Goal: Check status: Check status

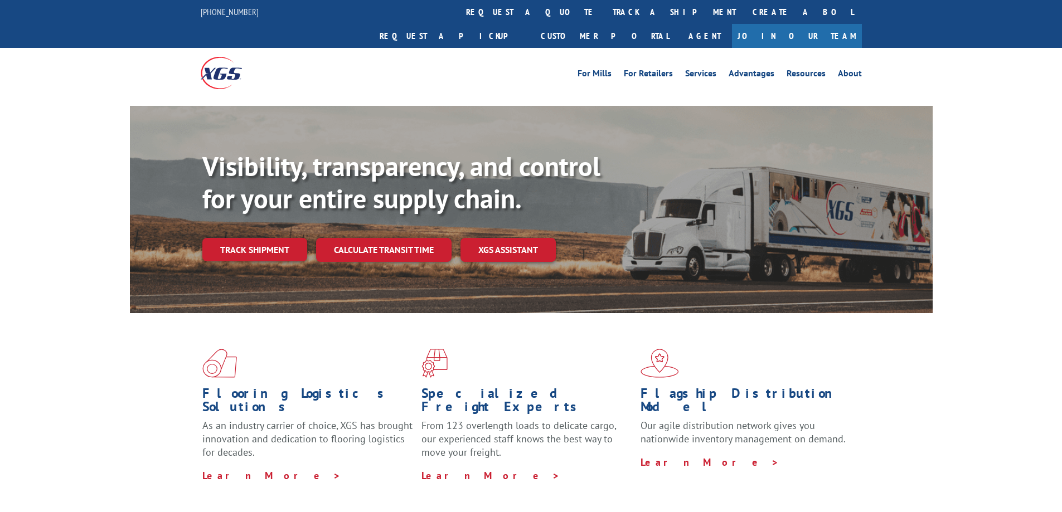
click at [282, 238] on link "Track shipment" at bounding box center [254, 249] width 105 height 23
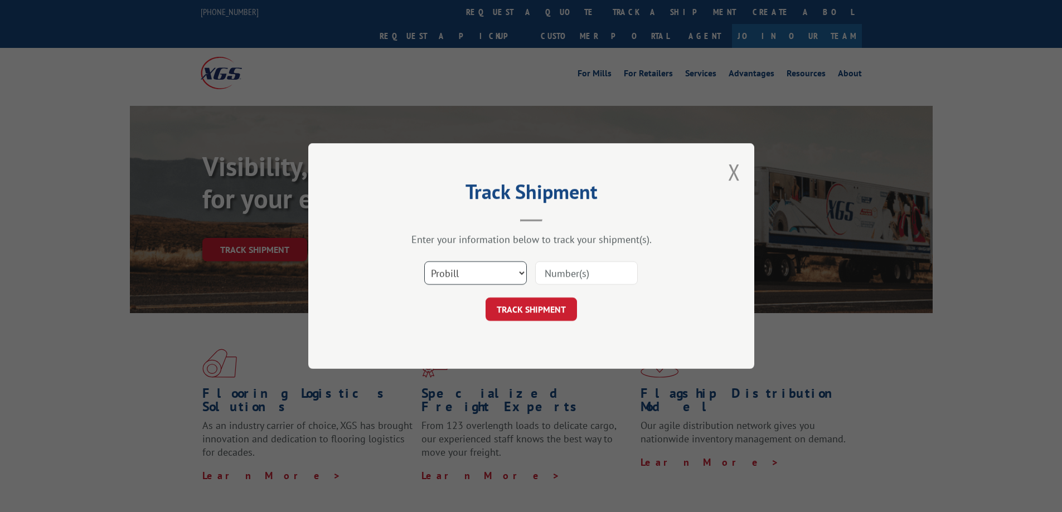
click at [493, 271] on select "Select category... Probill BOL PO" at bounding box center [475, 272] width 103 height 23
select select "bol"
click at [424, 261] on select "Select category... Probill BOL PO" at bounding box center [475, 272] width 103 height 23
click at [569, 274] on input at bounding box center [586, 272] width 103 height 23
paste input "3389515"
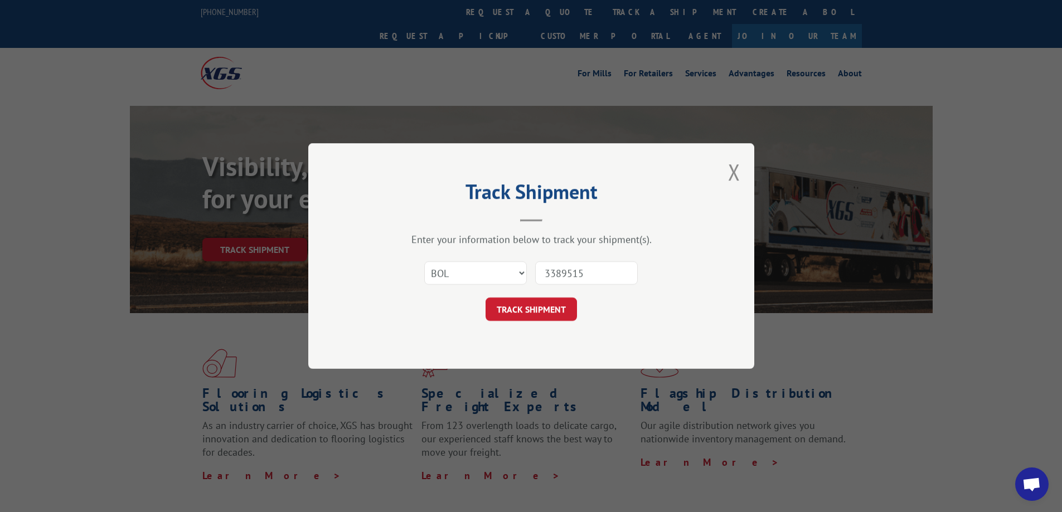
type input "3389515"
click at [590, 341] on div "Track Shipment Enter your information below to track your shipment(s). Select c…" at bounding box center [531, 256] width 446 height 226
click at [539, 308] on button "TRACK SHIPMENT" at bounding box center [530, 309] width 91 height 23
